Goal: Information Seeking & Learning: Learn about a topic

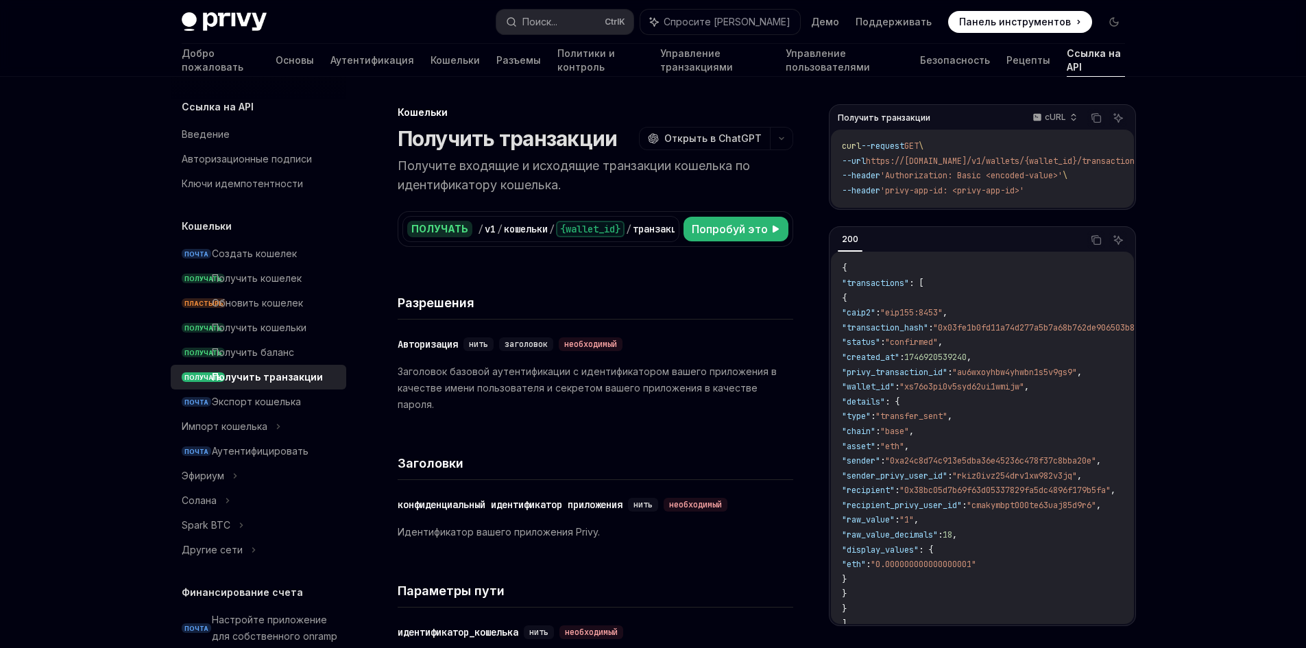
scroll to position [206, 0]
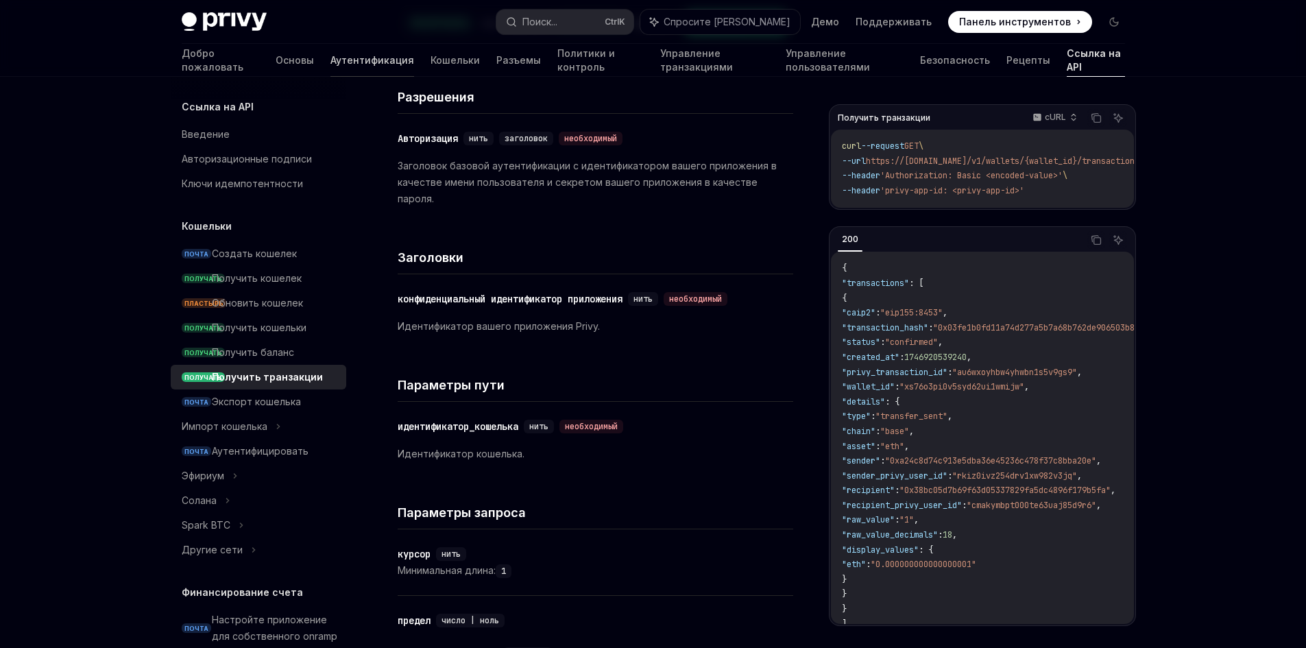
click at [330, 62] on font "Аутентификация" at bounding box center [372, 60] width 84 height 12
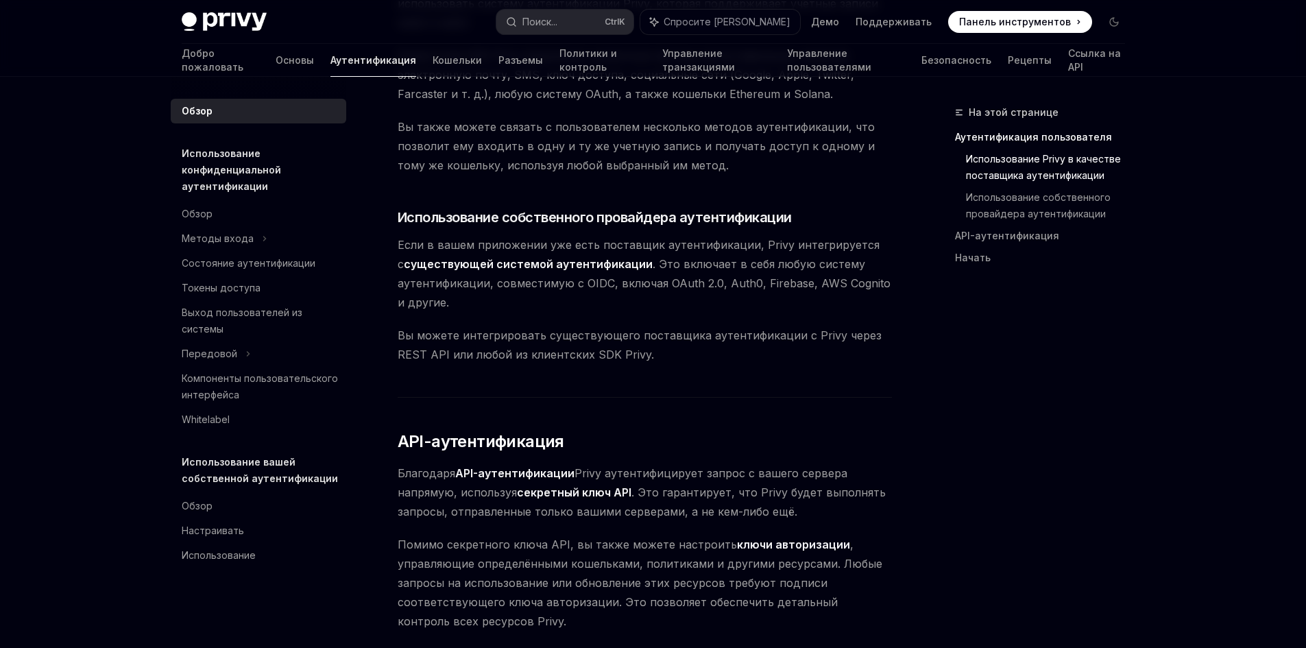
scroll to position [1028, 0]
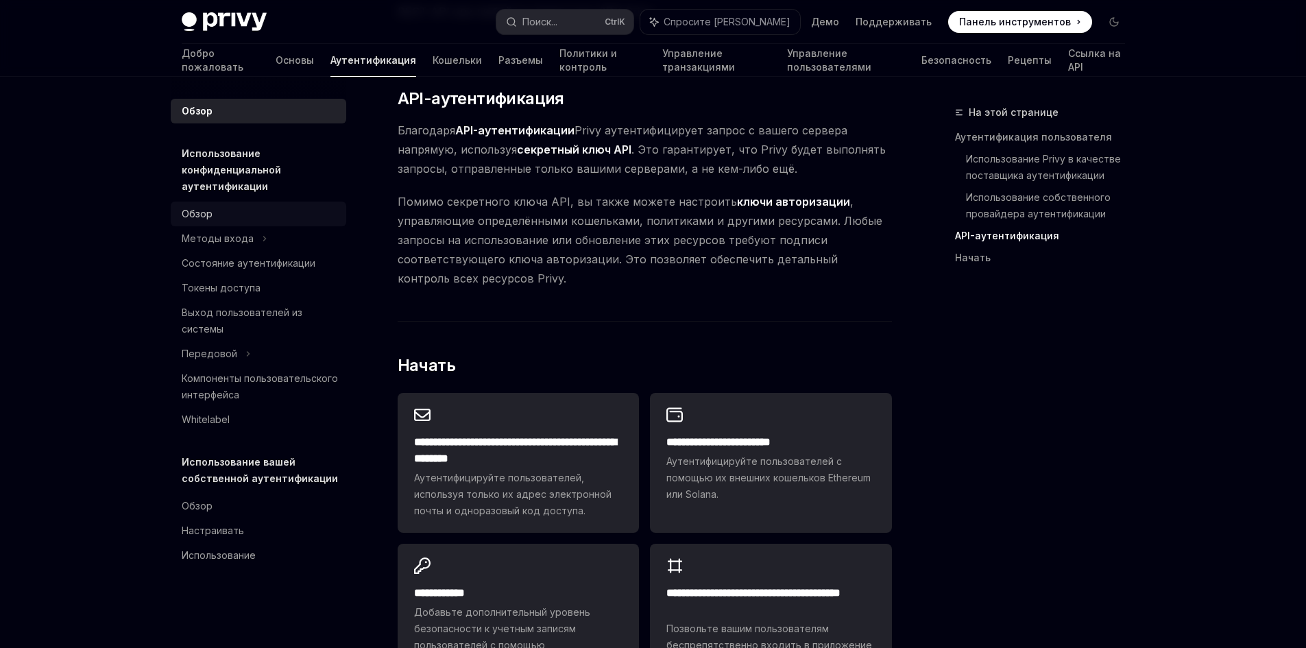
click at [199, 210] on font "Обзор" at bounding box center [197, 214] width 31 height 12
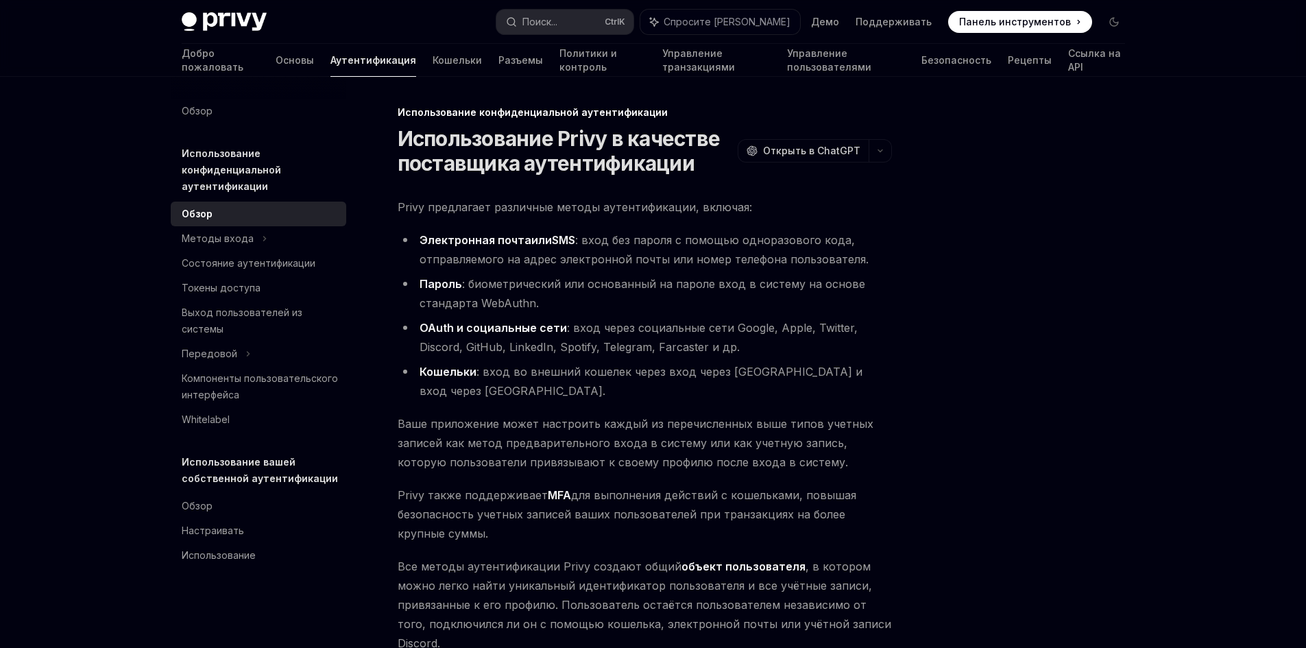
scroll to position [261, 0]
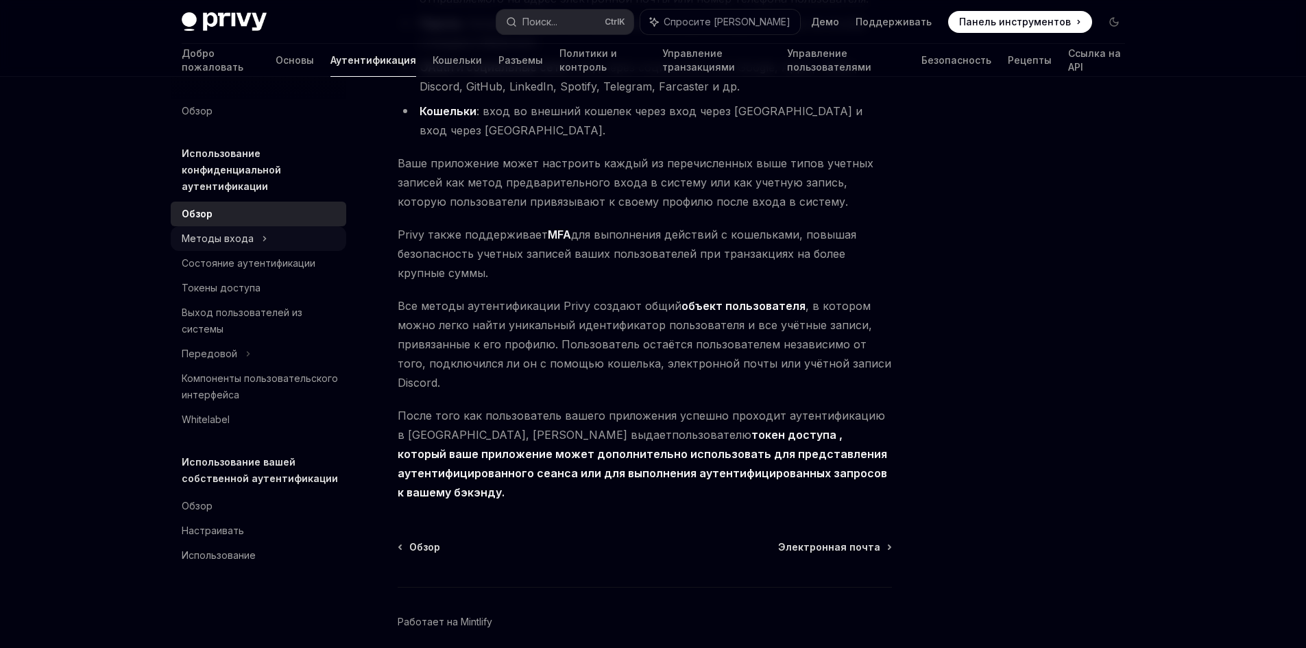
click at [208, 227] on div "Методы входа" at bounding box center [259, 238] width 176 height 25
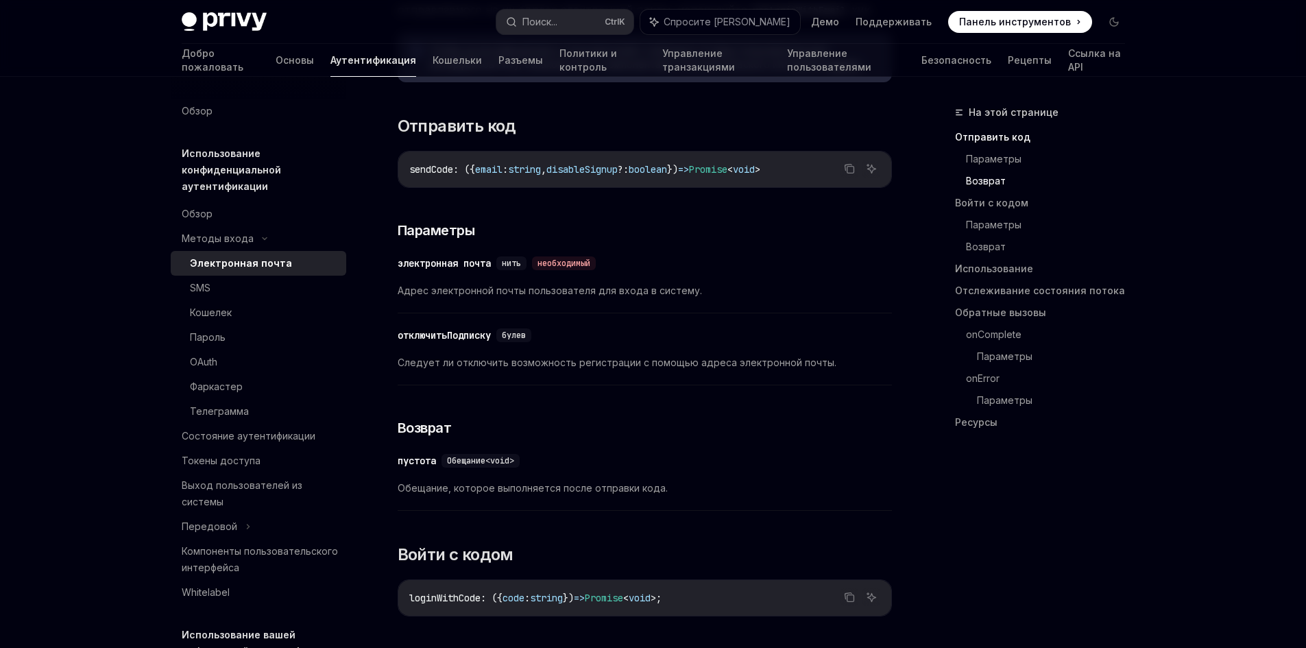
scroll to position [686, 0]
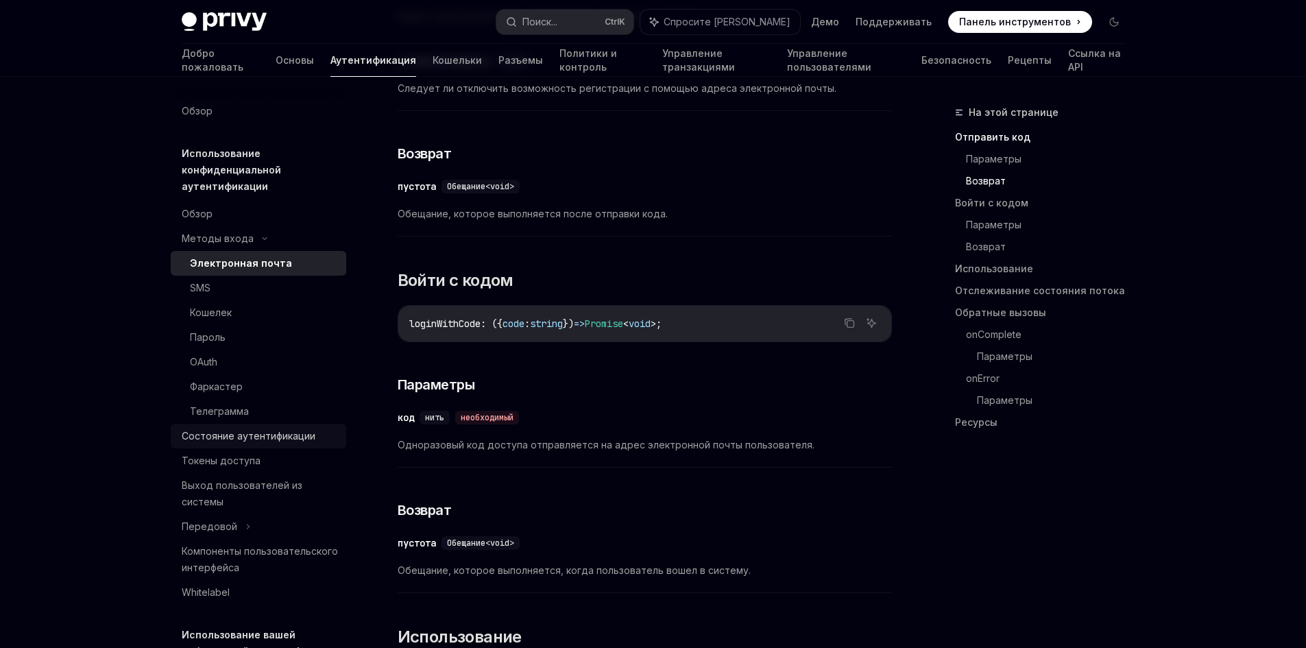
click at [243, 438] on font "Состояние аутентификации" at bounding box center [249, 436] width 134 height 12
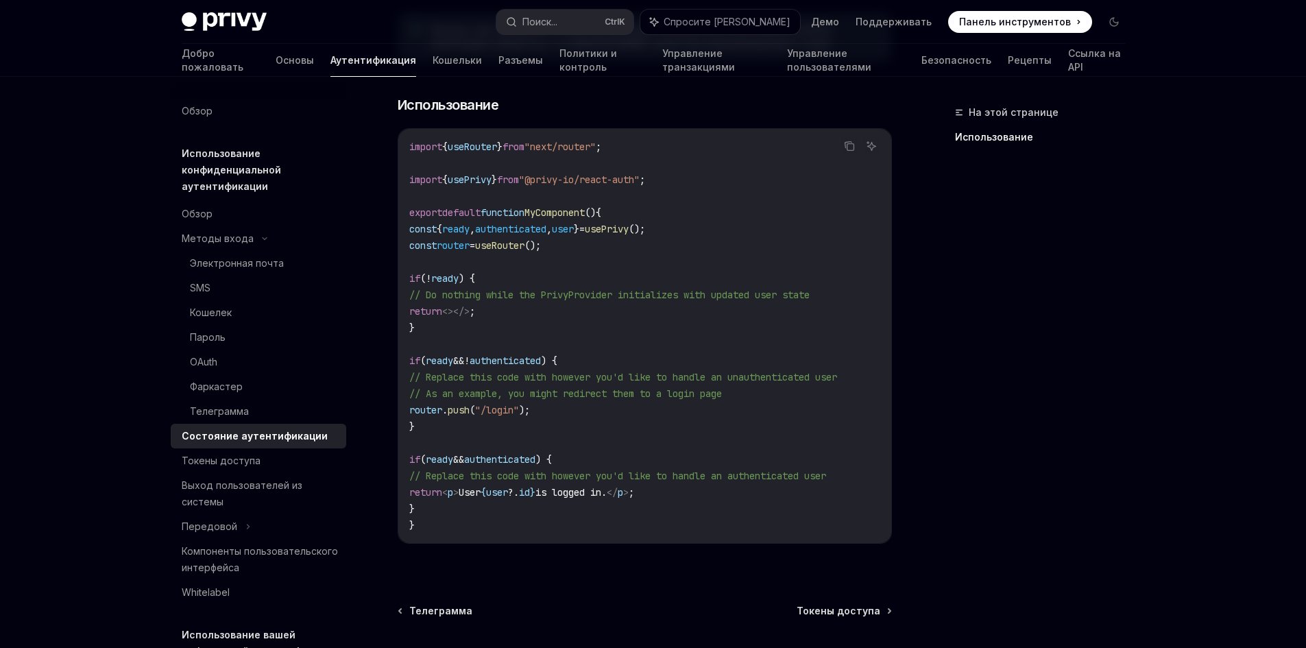
scroll to position [186, 0]
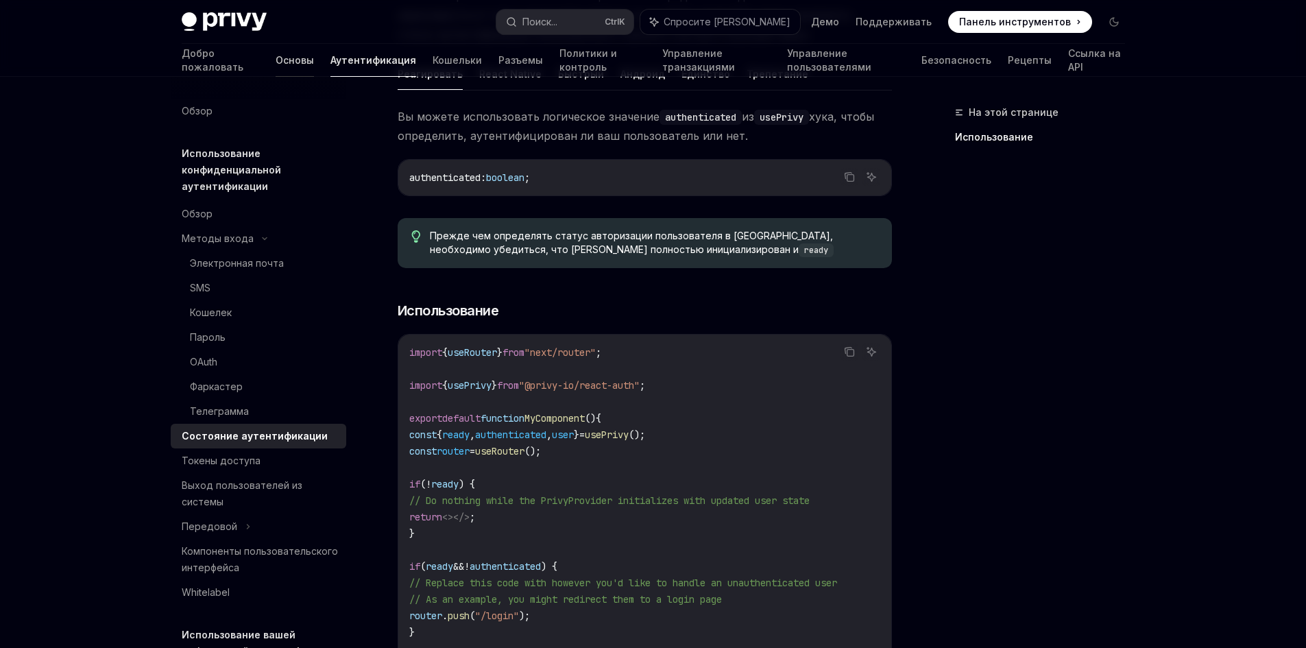
click at [276, 62] on font "Основы" at bounding box center [295, 60] width 38 height 12
type textarea "*"
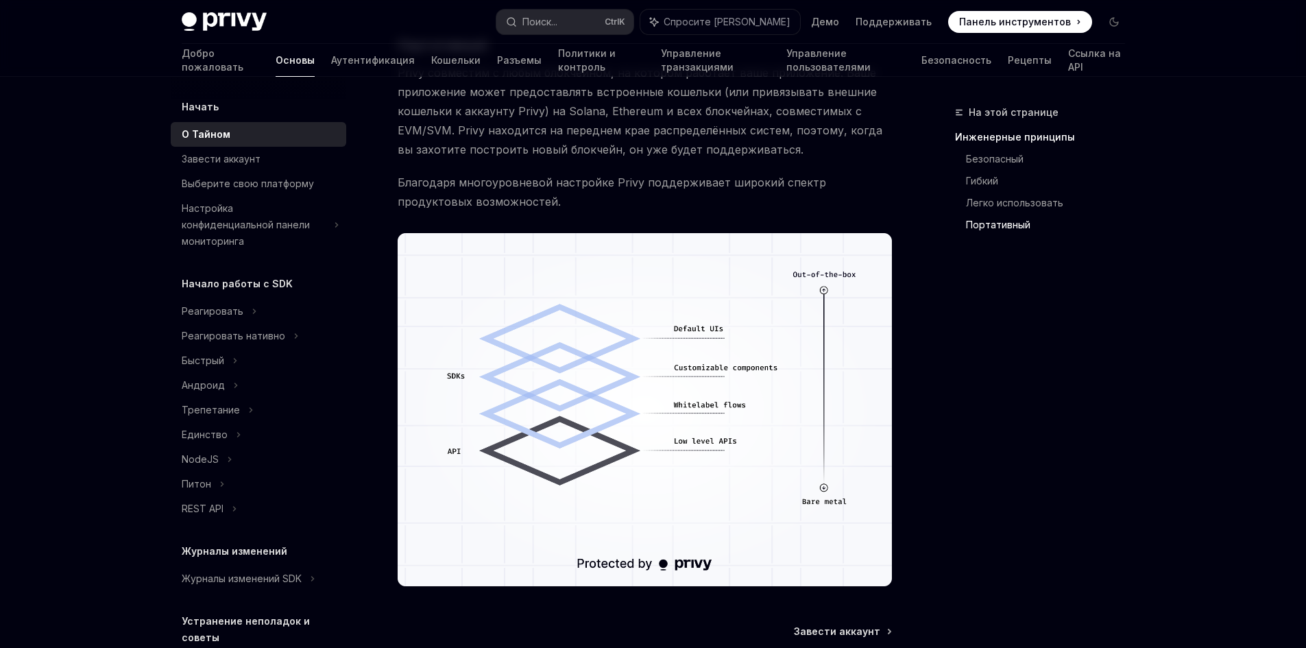
scroll to position [1338, 0]
